Goal: Transaction & Acquisition: Download file/media

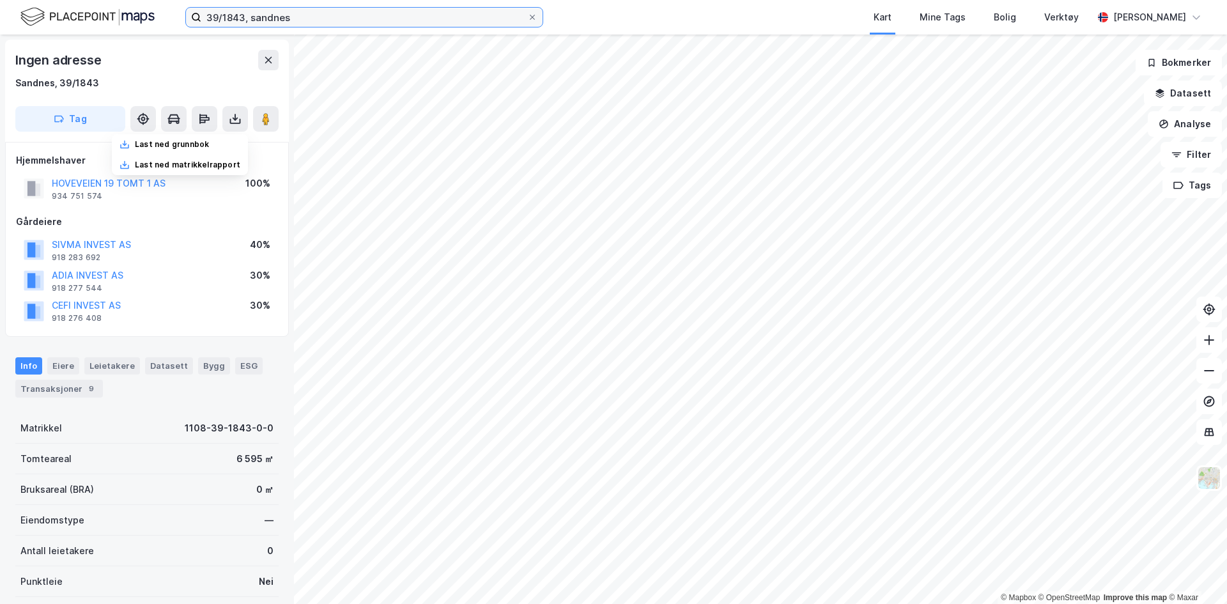
click at [315, 19] on input "39/1843, sandnes" at bounding box center [364, 17] width 326 height 19
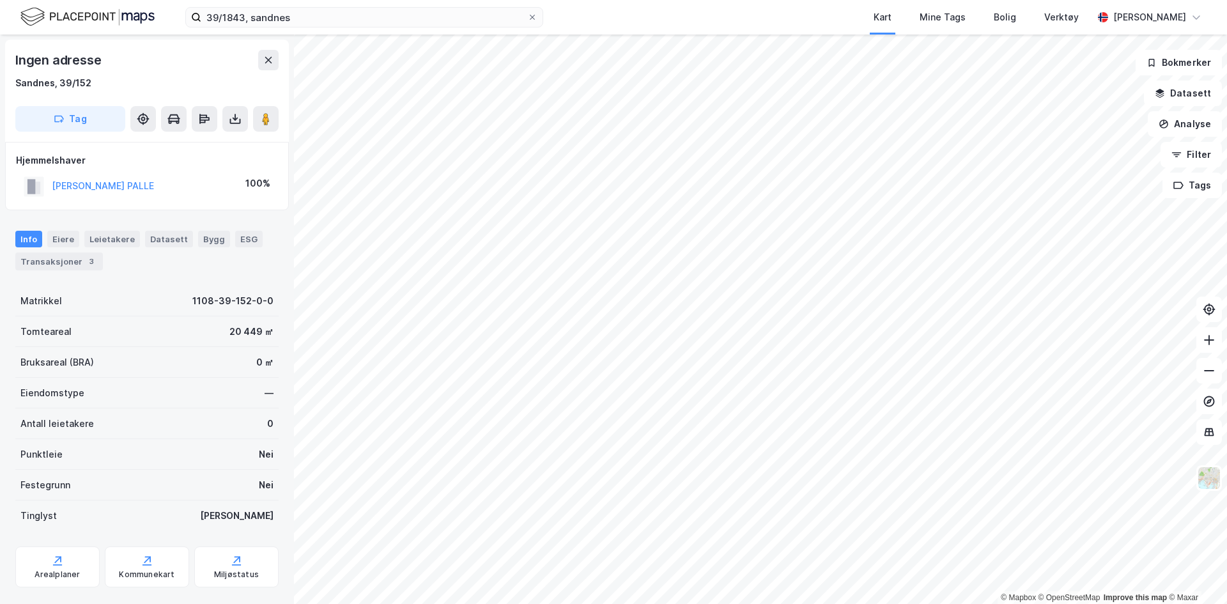
click at [828, 0] on html "39/1843, sandnes Kart Mine Tags Bolig Verktøy [PERSON_NAME] © Mapbox © OpenStre…" at bounding box center [613, 302] width 1227 height 604
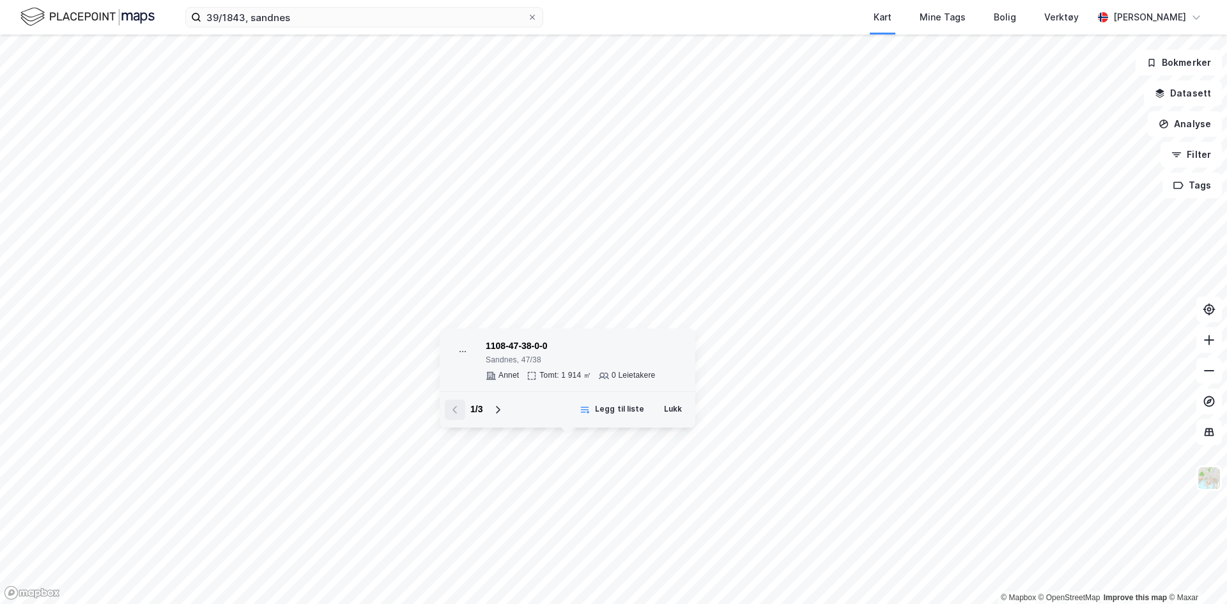
click at [517, 344] on div "1108-47-38-0-0" at bounding box center [570, 346] width 169 height 15
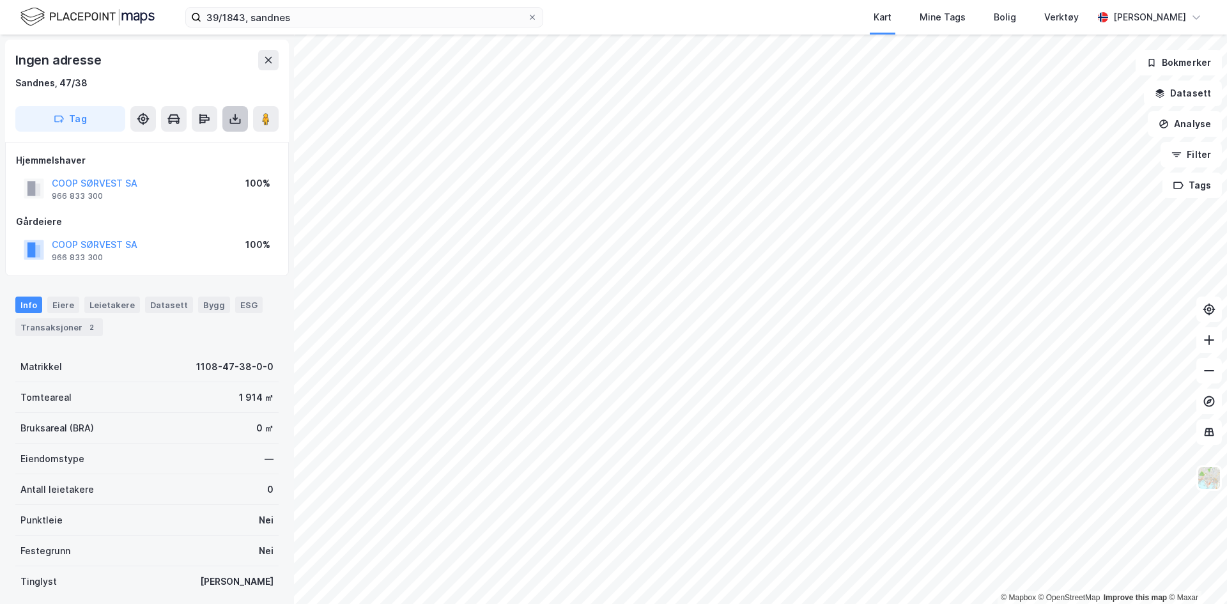
click at [232, 114] on icon at bounding box center [235, 119] width 13 height 13
click at [193, 142] on div "Last ned grunnbok" at bounding box center [172, 144] width 74 height 10
click at [196, 141] on div "Last ned grunnbok" at bounding box center [172, 144] width 74 height 10
